Goal: Task Accomplishment & Management: Complete application form

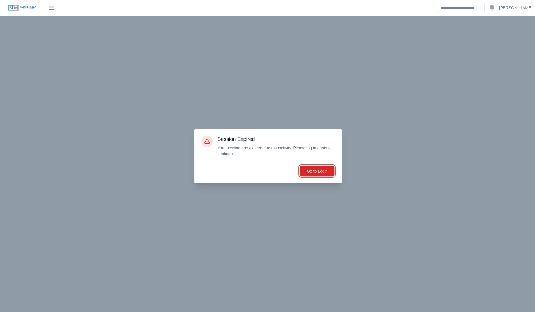
click at [322, 167] on button "Go to Login" at bounding box center [317, 171] width 35 height 11
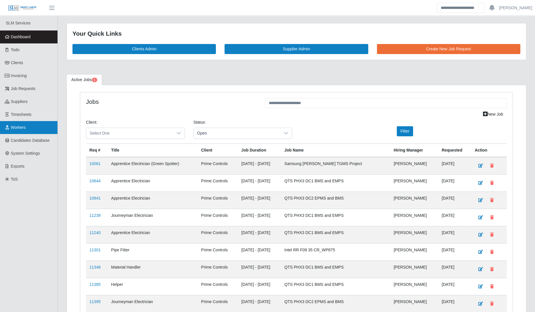
click at [24, 129] on span "Workers" at bounding box center [18, 127] width 15 height 5
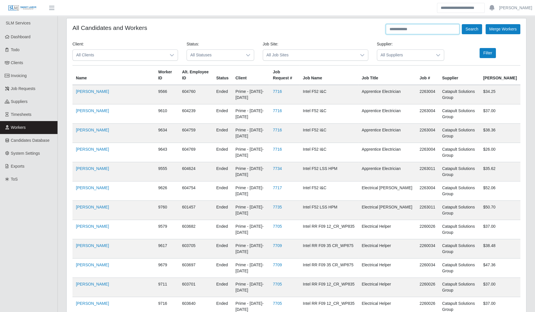
click at [406, 32] on input "text" at bounding box center [423, 29] width 74 height 10
type input "**********"
click at [462, 24] on button "Search" at bounding box center [472, 29] width 20 height 10
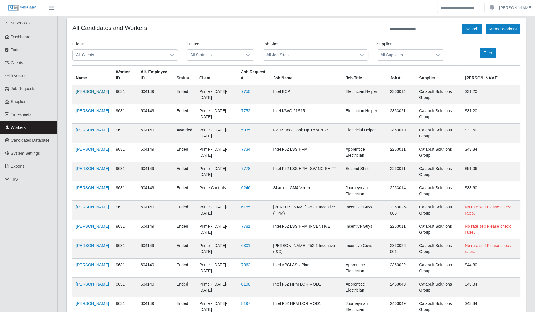
click at [77, 91] on link "Alejandro Guerrero" at bounding box center [92, 91] width 33 height 5
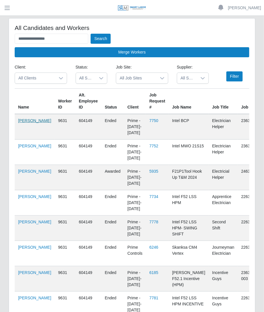
click at [31, 121] on link "Alejandro Guerrero" at bounding box center [34, 120] width 33 height 5
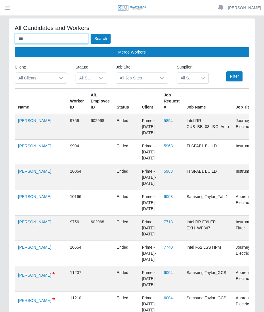
click at [55, 41] on input "***" at bounding box center [52, 39] width 74 height 10
type input "*"
click at [4, 7] on span "button" at bounding box center [6, 8] width 7 height 7
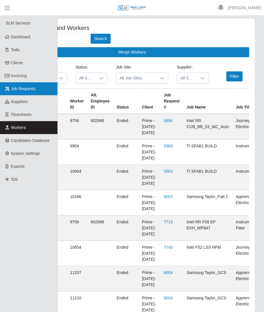
click at [18, 90] on span "Job Requests" at bounding box center [23, 88] width 25 height 5
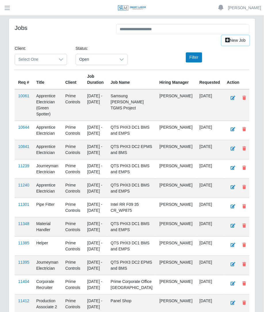
click at [230, 42] on link "New Job" at bounding box center [236, 40] width 28 height 10
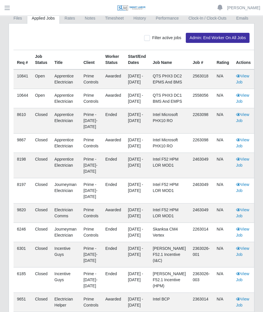
scroll to position [70, 0]
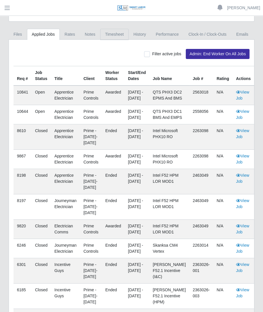
click at [119, 29] on link "Timesheet" at bounding box center [114, 34] width 28 height 11
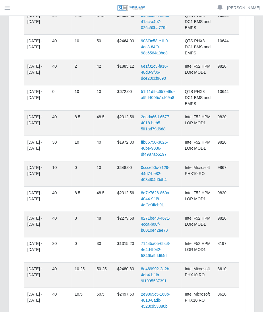
scroll to position [338, 0]
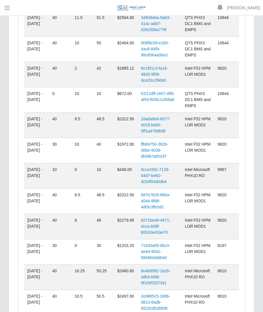
drag, startPoint x: 261, startPoint y: 68, endPoint x: 262, endPoint y: 79, distance: 11.8
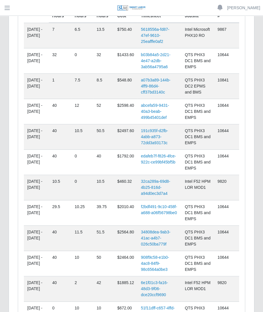
scroll to position [119, 0]
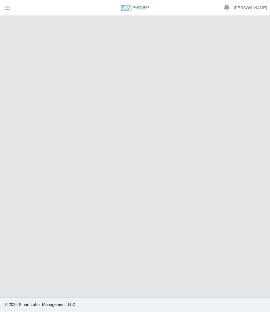
select select "****"
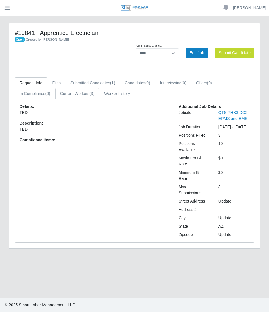
click at [93, 96] on link "Current Workers (3)" at bounding box center [77, 93] width 44 height 11
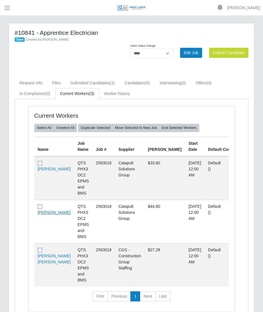
click at [45, 215] on link "[PERSON_NAME]" at bounding box center [54, 212] width 33 height 5
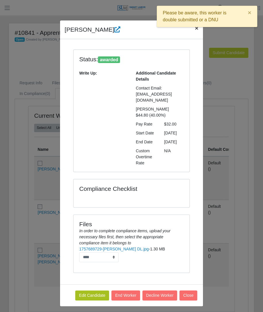
click at [195, 30] on span "×" at bounding box center [196, 28] width 3 height 7
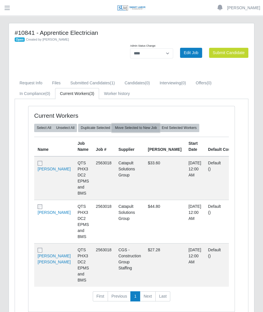
click at [128, 129] on button "Move Selected to New Job" at bounding box center [135, 128] width 47 height 8
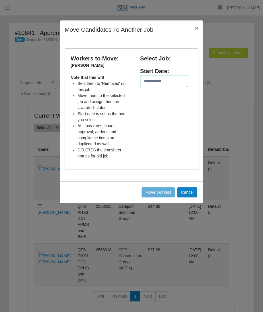
click at [156, 81] on input "text" at bounding box center [164, 81] width 48 height 12
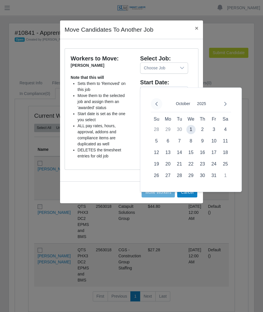
click at [160, 104] on button "Previous Month" at bounding box center [157, 104] width 12 height 12
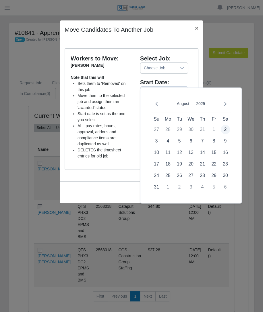
click at [225, 128] on span "2" at bounding box center [225, 129] width 9 height 9
type input "**********"
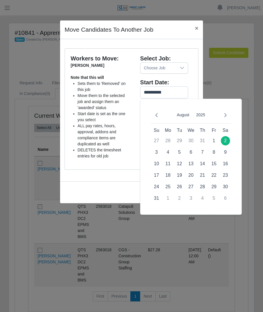
click at [171, 70] on div "Choose Job" at bounding box center [159, 68] width 36 height 11
click at [167, 64] on div "Choose Job" at bounding box center [159, 68] width 36 height 11
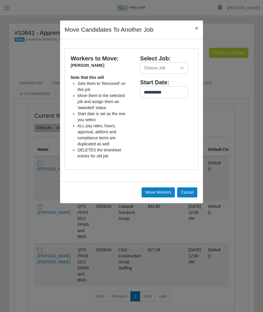
scroll to position [6, 4]
click at [195, 27] on span "×" at bounding box center [196, 28] width 3 height 7
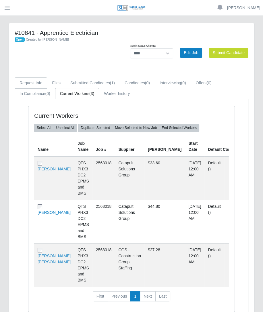
click at [40, 86] on link "Request Info" at bounding box center [31, 82] width 33 height 11
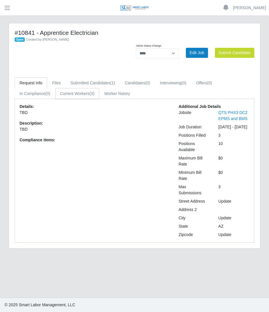
click at [82, 93] on link "Current Workers (3)" at bounding box center [77, 93] width 44 height 11
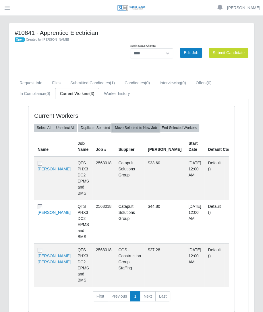
click at [134, 125] on button "Move Selected to New Job" at bounding box center [135, 128] width 47 height 8
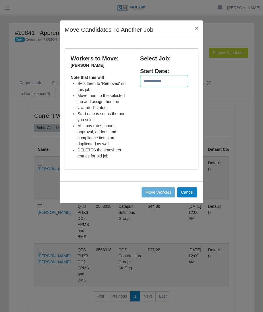
click at [150, 75] on input "text" at bounding box center [164, 81] width 48 height 12
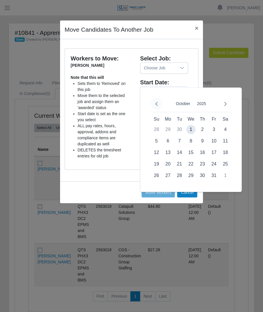
click at [161, 106] on button "Previous Month" at bounding box center [157, 104] width 12 height 12
click at [227, 152] on span "20" at bounding box center [225, 152] width 9 height 9
type input "**********"
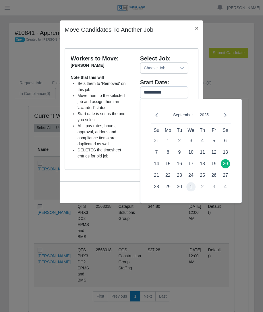
click at [161, 72] on div "Choose Job" at bounding box center [159, 68] width 36 height 11
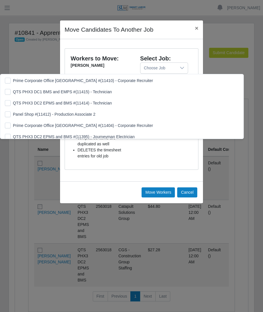
scroll to position [6, 4]
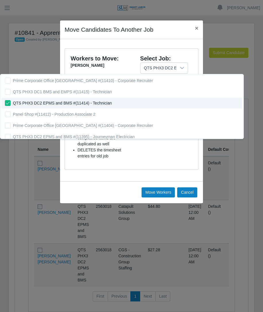
click at [144, 157] on div "**********" at bounding box center [164, 108] width 65 height 109
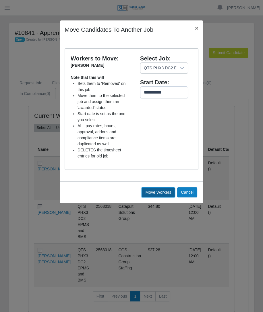
click at [156, 187] on button "Move Workers" at bounding box center [158, 192] width 33 height 10
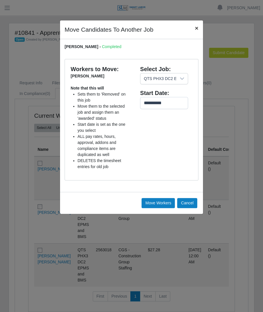
click at [200, 30] on button "×" at bounding box center [197, 27] width 13 height 15
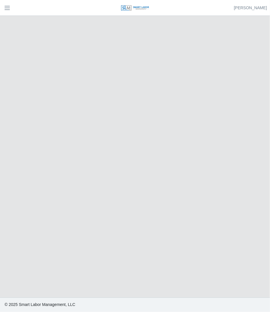
select select
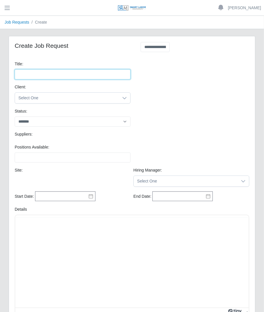
click at [71, 77] on input "Title:" at bounding box center [73, 74] width 116 height 10
type input "**********"
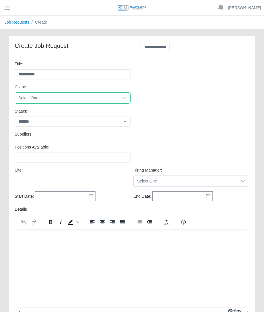
click at [63, 99] on span "Select One" at bounding box center [67, 98] width 104 height 11
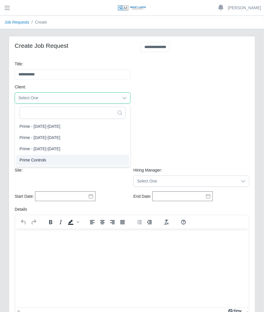
click at [36, 158] on span "Prime Controls" at bounding box center [33, 160] width 27 height 6
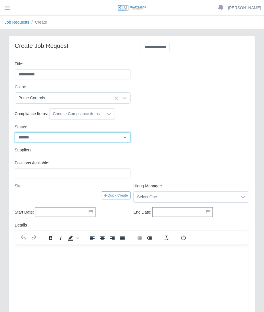
click at [47, 139] on select "******* ****" at bounding box center [73, 137] width 116 height 10
select select "****"
click at [15, 132] on select "******* ****" at bounding box center [73, 137] width 116 height 10
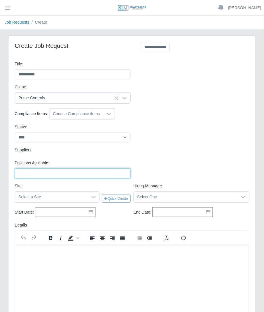
click at [33, 168] on input "Positions Available:" at bounding box center [73, 173] width 116 height 10
type input "*"
click at [24, 194] on span "Select a Site" at bounding box center [51, 197] width 73 height 11
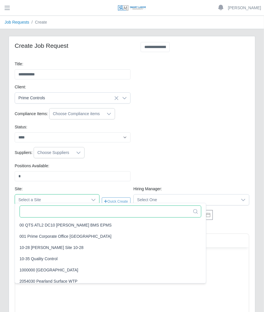
click at [36, 215] on input "text" at bounding box center [111, 211] width 182 height 12
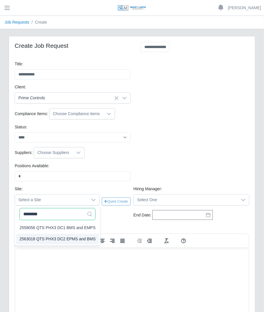
type input "********"
click at [37, 234] on ul "2558056 QTS PHX3 DC1 BMS and EMPS 2563018 QTS PHX3 DC2 EPMS and BMS" at bounding box center [57, 233] width 85 height 24
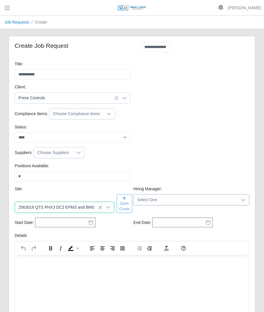
click at [154, 202] on span "Select One" at bounding box center [186, 199] width 104 height 11
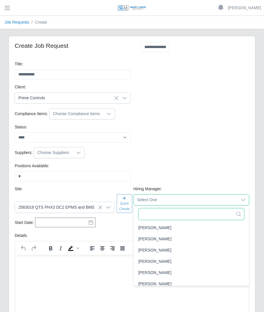
click at [149, 216] on input "text" at bounding box center [191, 214] width 106 height 12
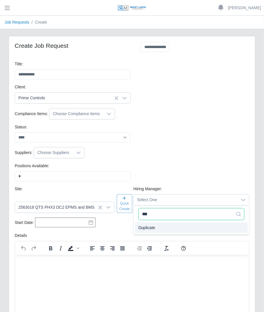
type input "***"
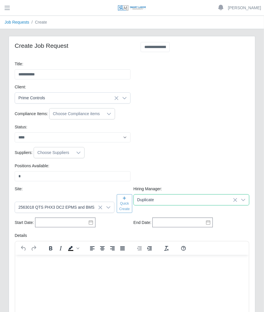
click at [148, 225] on span "Duplicate" at bounding box center [146, 228] width 17 height 6
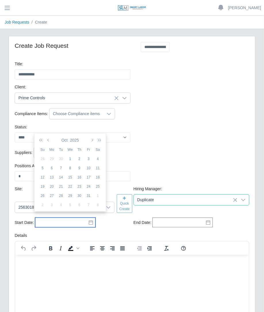
click at [70, 217] on input "text" at bounding box center [65, 222] width 60 height 10
type input "*********"
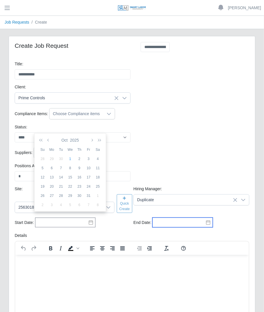
click at [180, 217] on input "text" at bounding box center [182, 222] width 60 height 10
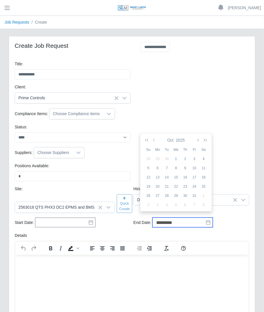
type input "*********"
click at [89, 220] on icon at bounding box center [91, 222] width 5 height 5
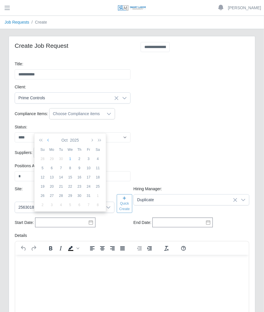
click at [49, 138] on icon "button" at bounding box center [48, 140] width 3 height 5
click at [50, 138] on icon "button" at bounding box center [48, 140] width 3 height 5
click at [45, 184] on div "20" at bounding box center [42, 186] width 9 height 5
type input "**********"
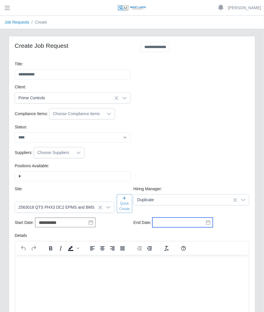
click at [162, 217] on input "text" at bounding box center [182, 222] width 60 height 10
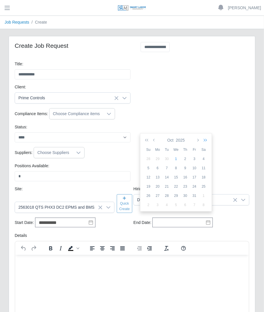
click at [206, 141] on icon "button" at bounding box center [204, 140] width 6 height 5
click at [153, 139] on icon "button" at bounding box center [154, 140] width 3 height 5
click at [152, 139] on button "button" at bounding box center [154, 140] width 5 height 10
click at [195, 196] on div "28" at bounding box center [194, 195] width 9 height 5
type input "**********"
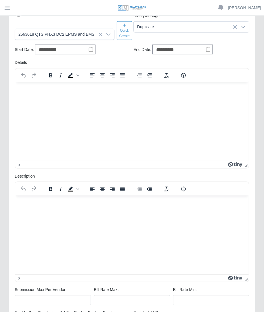
scroll to position [173, 0]
click at [163, 98] on html at bounding box center [132, 90] width 234 height 16
click at [139, 211] on html at bounding box center [132, 204] width 234 height 16
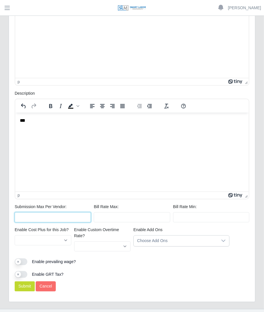
click at [75, 215] on input "Submission Max Per Vendor:" at bounding box center [53, 217] width 76 height 10
type input "*"
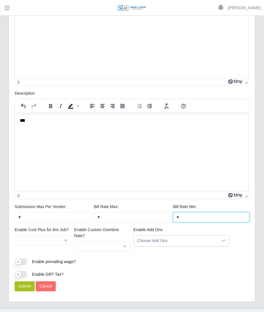
type input "*"
click at [26, 281] on button "Submit" at bounding box center [25, 286] width 20 height 10
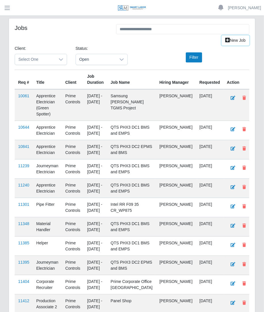
click at [227, 44] on link "New Job" at bounding box center [236, 40] width 28 height 10
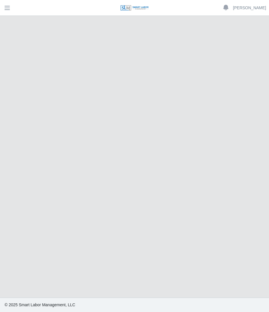
select select "****"
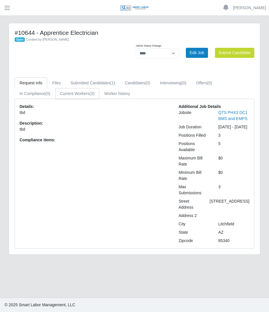
click at [89, 98] on link "Current Workers (3)" at bounding box center [77, 93] width 44 height 11
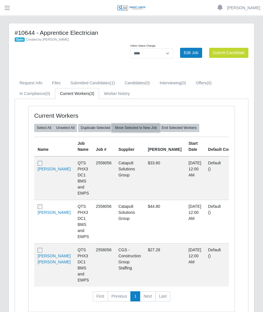
click at [124, 129] on button "Move Selected to New Job" at bounding box center [135, 128] width 47 height 8
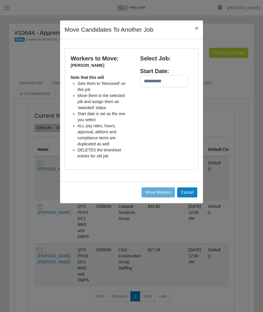
click at [149, 75] on div "Start Date:" at bounding box center [164, 71] width 48 height 8
click at [152, 93] on input "text" at bounding box center [164, 92] width 48 height 12
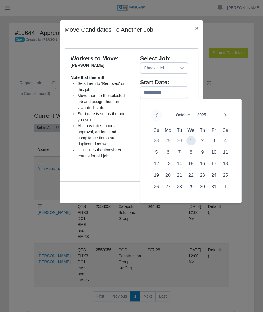
click at [160, 117] on button "Previous Month" at bounding box center [157, 115] width 12 height 12
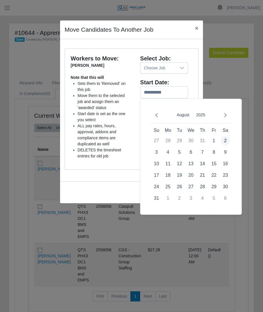
click at [226, 141] on span "2" at bounding box center [225, 140] width 9 height 9
type input "**********"
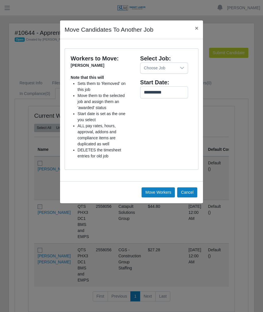
click at [164, 62] on div "Select Job:" at bounding box center [164, 58] width 48 height 8
click at [163, 63] on div "Choose Job" at bounding box center [159, 68] width 36 height 11
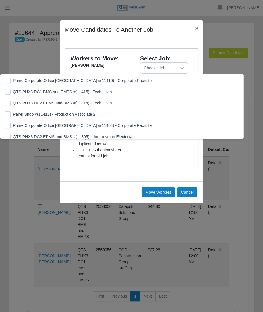
scroll to position [6, 4]
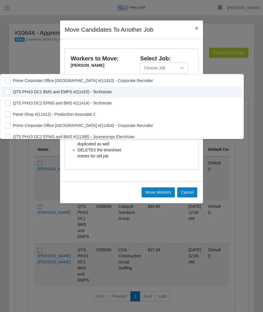
click at [177, 159] on div "**********" at bounding box center [164, 108] width 65 height 109
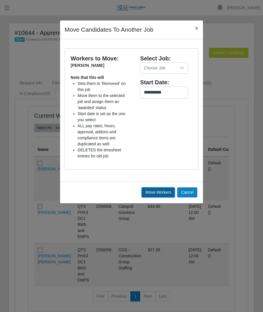
click at [169, 192] on button "Move Workers" at bounding box center [158, 192] width 33 height 10
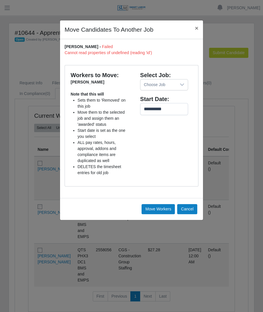
click at [152, 85] on div "Choose Job" at bounding box center [159, 84] width 36 height 11
click at [183, 84] on icon at bounding box center [182, 84] width 4 height 2
click at [184, 84] on icon at bounding box center [182, 84] width 5 height 5
click at [176, 85] on div "Choose Job" at bounding box center [159, 84] width 36 height 11
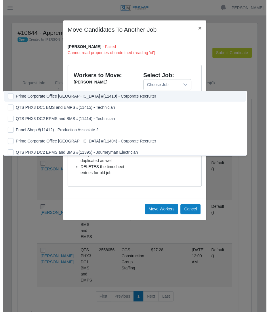
scroll to position [0, 0]
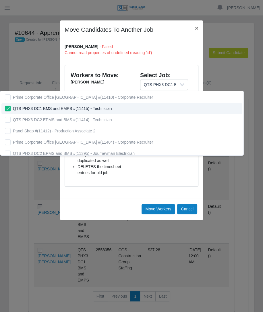
click at [148, 171] on div "**********" at bounding box center [164, 125] width 65 height 109
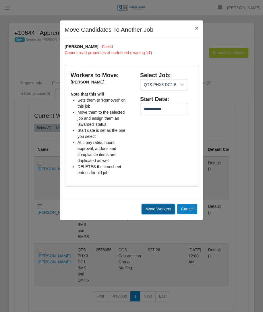
click at [150, 210] on button "Move Workers" at bounding box center [158, 209] width 33 height 10
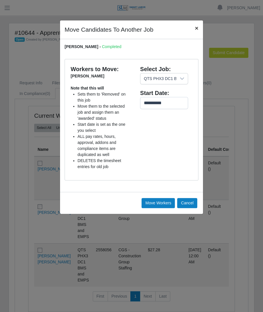
click at [195, 29] on span "×" at bounding box center [196, 28] width 3 height 7
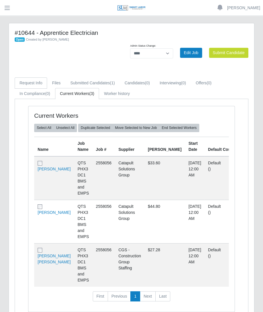
click at [34, 79] on link "Request Info" at bounding box center [31, 82] width 33 height 11
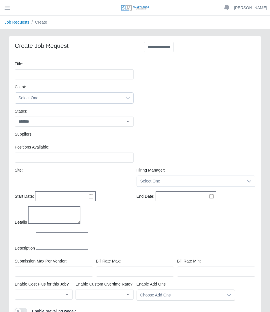
select select
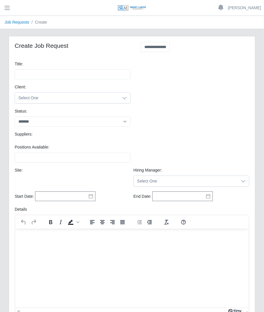
click at [90, 81] on div "Title: Please provide a valid title." at bounding box center [132, 72] width 238 height 23
click at [89, 80] on div "Title: Please provide a valid title." at bounding box center [132, 72] width 238 height 23
click at [86, 76] on input "Title:" at bounding box center [73, 74] width 116 height 10
type input "**********"
click at [62, 99] on span "Select One" at bounding box center [67, 98] width 104 height 11
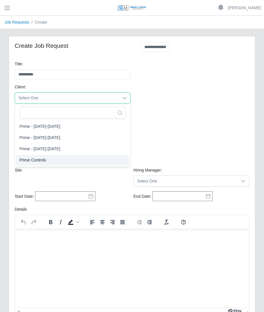
click at [31, 161] on span "Prime Controls" at bounding box center [33, 160] width 27 height 6
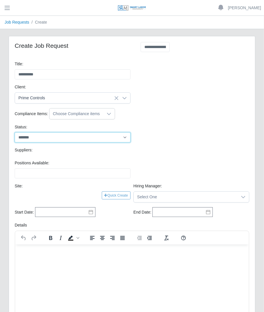
click at [40, 140] on select "******* ****" at bounding box center [73, 137] width 116 height 10
select select "****"
click at [15, 132] on select "******* ****" at bounding box center [73, 137] width 116 height 10
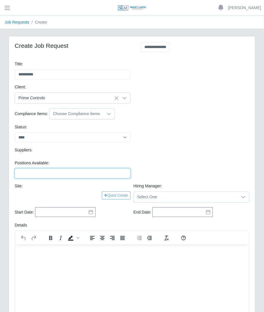
click at [28, 176] on input "Positions Available:" at bounding box center [73, 173] width 116 height 10
type input "*"
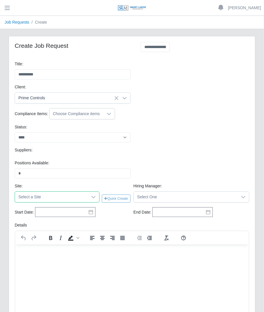
click at [26, 200] on span "Select a Site" at bounding box center [51, 197] width 73 height 11
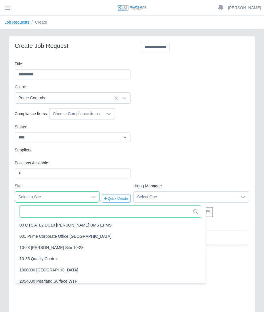
click at [39, 211] on input "text" at bounding box center [111, 211] width 182 height 12
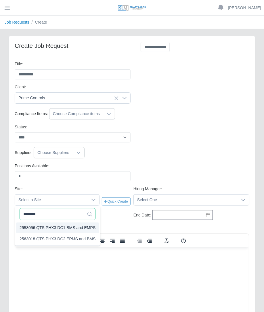
type input "*******"
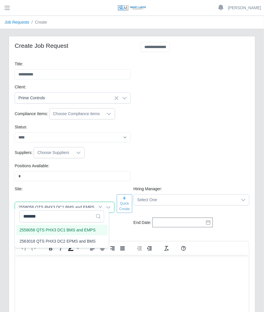
click at [42, 231] on li "2558056 QTS PHX3 DC1 BMS and EMPS" at bounding box center [61, 230] width 91 height 11
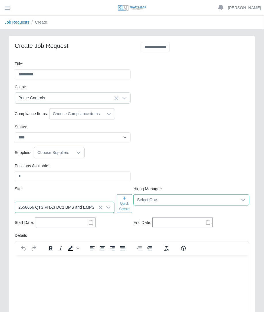
click at [163, 201] on span "Select One" at bounding box center [186, 199] width 104 height 11
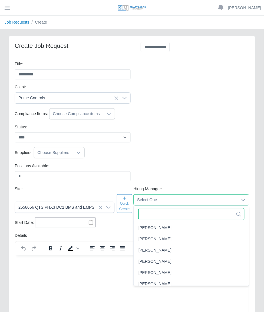
click at [150, 218] on input "text" at bounding box center [191, 214] width 106 height 12
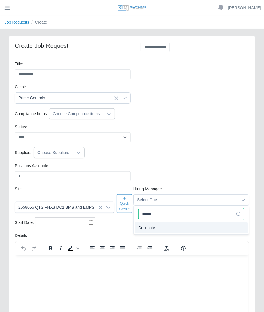
type input "*****"
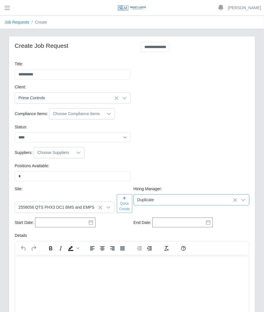
click at [149, 229] on span "Duplicate" at bounding box center [146, 228] width 17 height 6
click at [226, 128] on div "Status: ******* ****" at bounding box center [132, 135] width 238 height 23
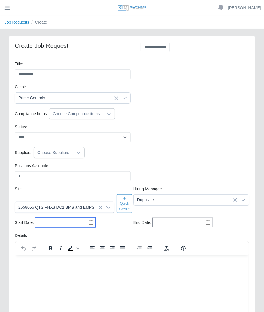
click at [64, 217] on input "text" at bounding box center [65, 222] width 60 height 10
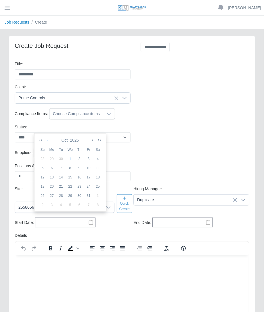
click at [47, 143] on button "button" at bounding box center [48, 140] width 5 height 10
click at [46, 143] on button "button" at bounding box center [48, 140] width 5 height 10
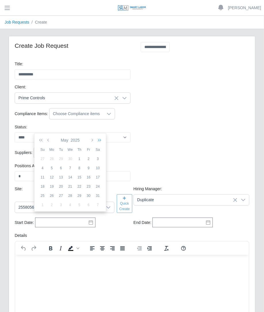
click at [96, 140] on icon "button" at bounding box center [99, 140] width 6 height 5
click at [42, 139] on icon "button" at bounding box center [42, 140] width 6 height 5
click at [48, 139] on icon "button" at bounding box center [48, 140] width 3 height 5
click at [43, 139] on icon "button" at bounding box center [42, 140] width 6 height 5
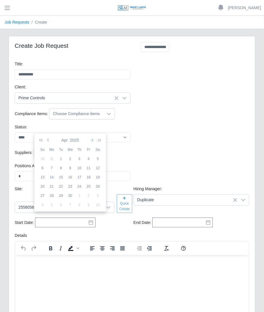
click at [92, 139] on icon "button" at bounding box center [91, 140] width 3 height 5
click at [93, 139] on icon "button" at bounding box center [91, 140] width 3 height 5
click at [93, 139] on button "button" at bounding box center [91, 140] width 5 height 10
click at [99, 159] on div "5" at bounding box center [97, 158] width 9 height 5
type input "**********"
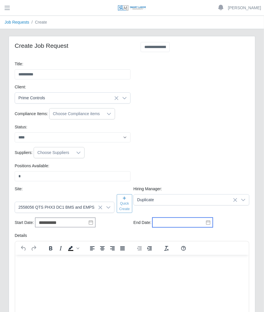
click at [164, 219] on input "text" at bounding box center [182, 222] width 60 height 10
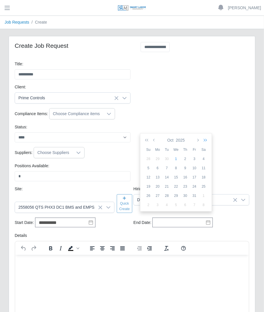
click at [205, 140] on icon "button" at bounding box center [204, 140] width 6 height 5
click at [155, 141] on icon "button" at bounding box center [154, 140] width 3 height 5
click at [154, 141] on icon "button" at bounding box center [154, 140] width 3 height 5
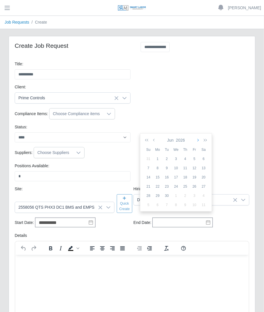
click at [199, 141] on button "button" at bounding box center [197, 140] width 5 height 10
click at [196, 193] on div "31" at bounding box center [194, 195] width 9 height 5
type input "**********"
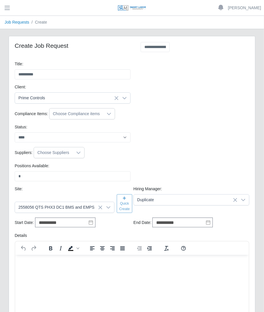
click at [102, 270] on html at bounding box center [132, 263] width 234 height 16
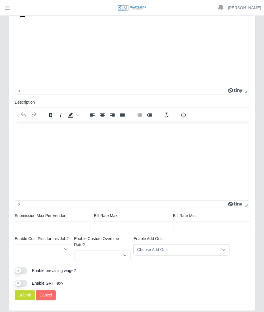
scroll to position [256, 0]
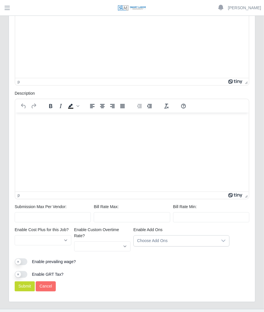
click at [98, 128] on html at bounding box center [132, 120] width 234 height 16
click at [70, 212] on input "Submission Max Per Vendor:" at bounding box center [53, 217] width 76 height 10
type input "*"
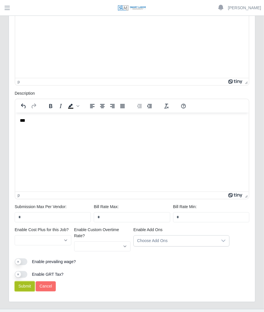
click at [30, 281] on button "Submit" at bounding box center [25, 286] width 20 height 10
